Goal: Find specific fact: Find specific fact

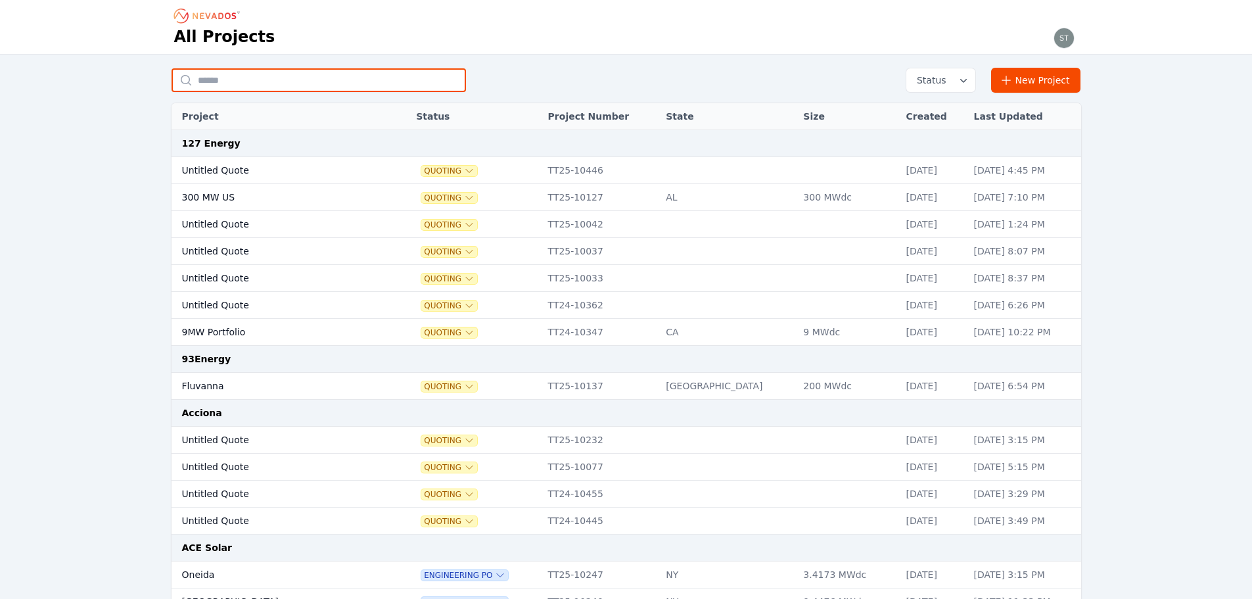
click at [314, 72] on input "text" at bounding box center [319, 80] width 294 height 24
type input "**********"
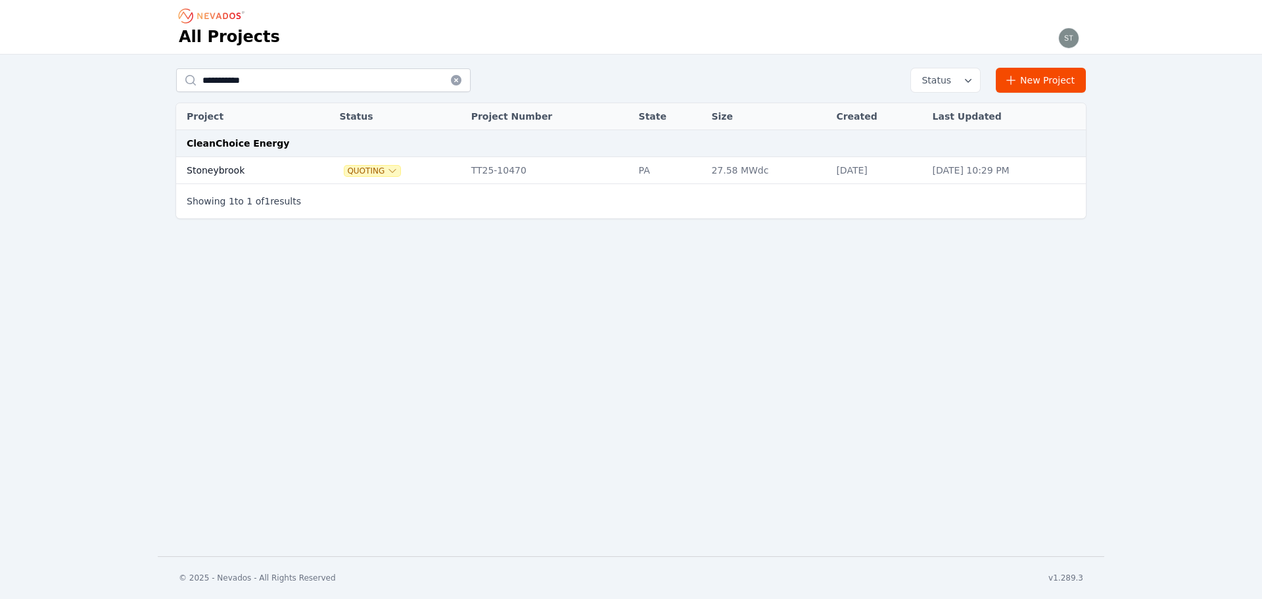
click at [522, 166] on td "TT25-10470" at bounding box center [549, 170] width 168 height 27
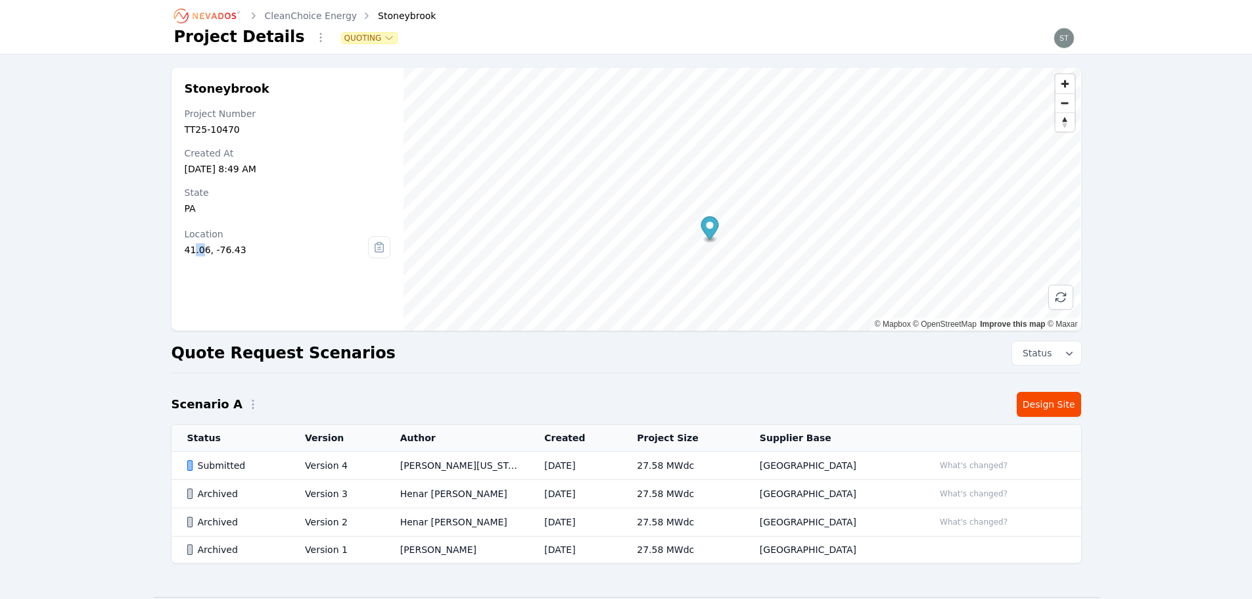
click at [195, 251] on div "41.06, -76.43" at bounding box center [277, 249] width 184 height 13
drag, startPoint x: 205, startPoint y: 251, endPoint x: 192, endPoint y: 251, distance: 13.1
click at [183, 251] on div "Stoneybrook Project Number TT25-10470 Created At [DATE] 8:49 AM State [US_STATE…" at bounding box center [288, 199] width 233 height 263
copy div "41.06"
drag, startPoint x: 237, startPoint y: 247, endPoint x: 210, endPoint y: 250, distance: 27.1
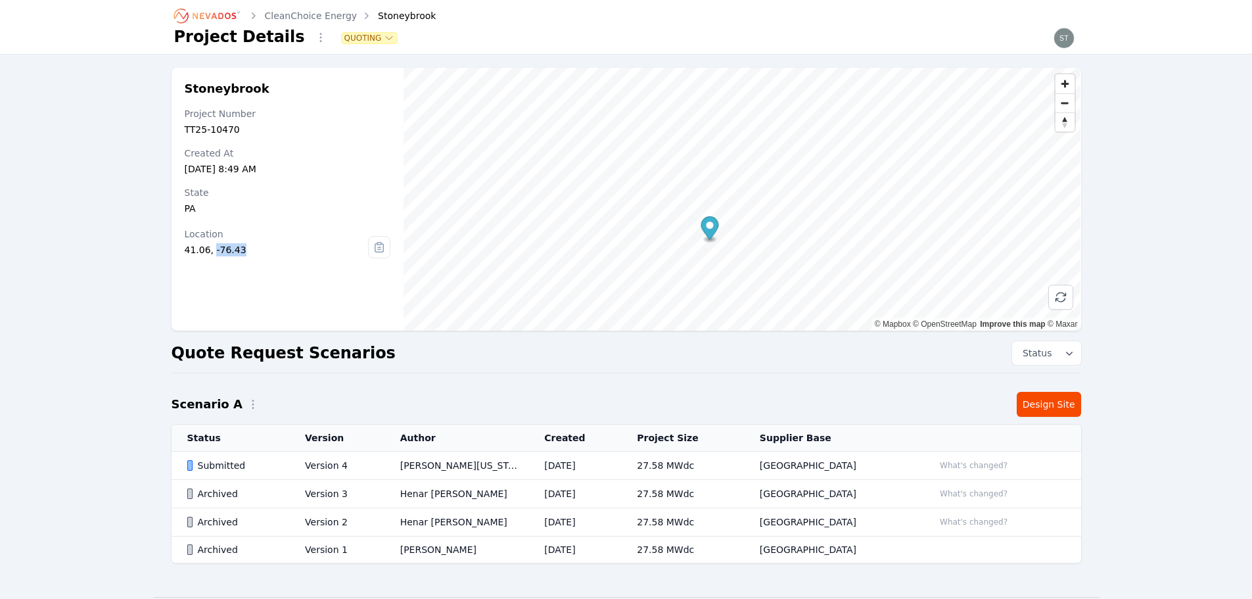
click at [210, 250] on div "41.06, -76.43" at bounding box center [277, 249] width 184 height 13
copy div "-76.43"
click at [621, 467] on td "[DATE]" at bounding box center [574, 465] width 93 height 28
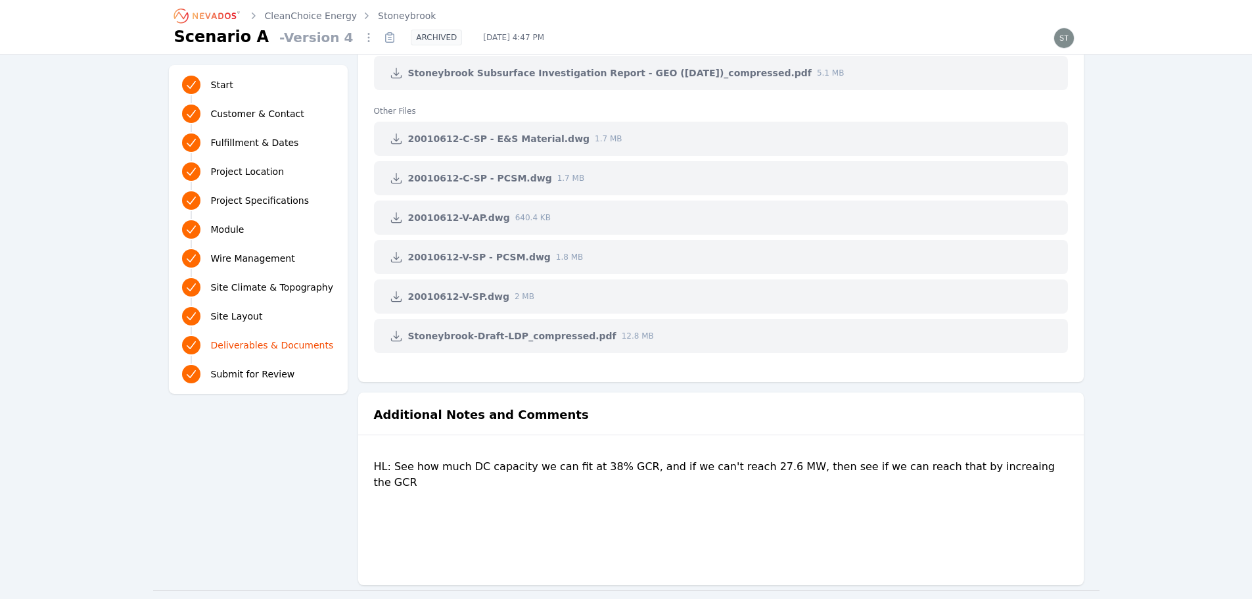
scroll to position [3067, 0]
